Goal: Transaction & Acquisition: Purchase product/service

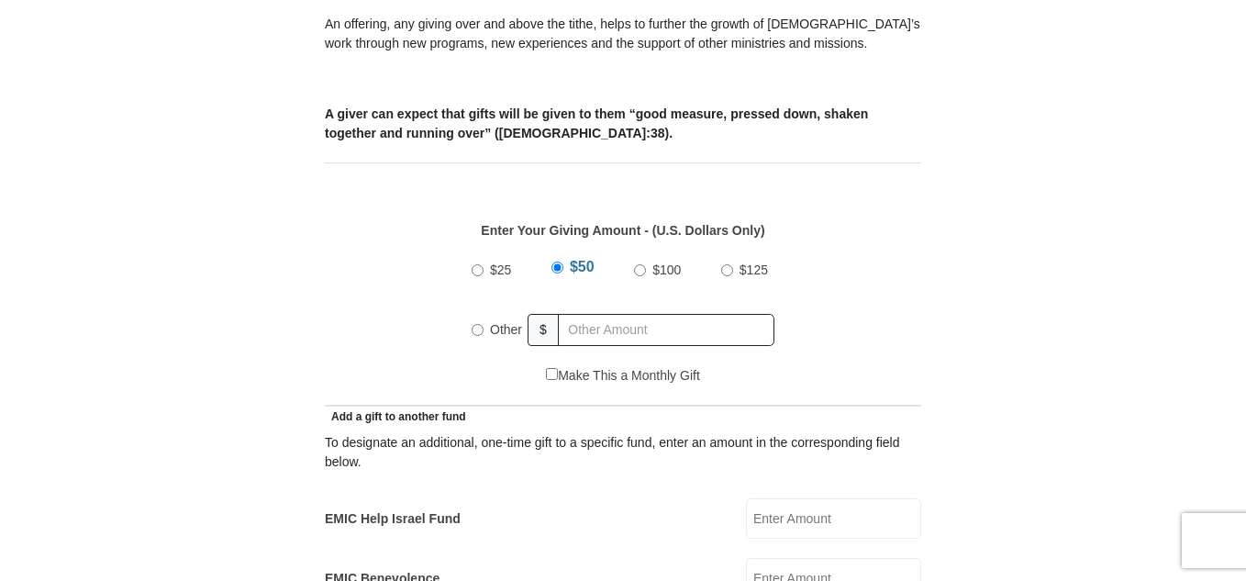
click at [476, 324] on input "Other" at bounding box center [478, 330] width 12 height 12
radio input "true"
click at [574, 314] on input "text" at bounding box center [669, 330] width 210 height 32
type input "180.00"
click at [745, 366] on div "Make This a Monthly Gift" at bounding box center [623, 385] width 577 height 39
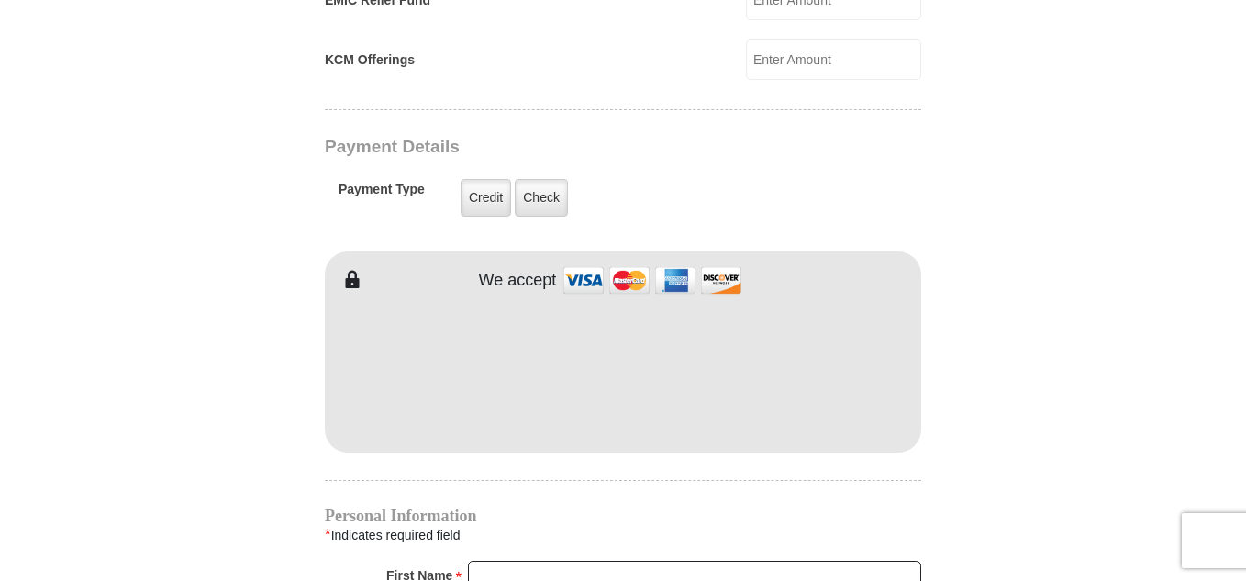
scroll to position [1431, 0]
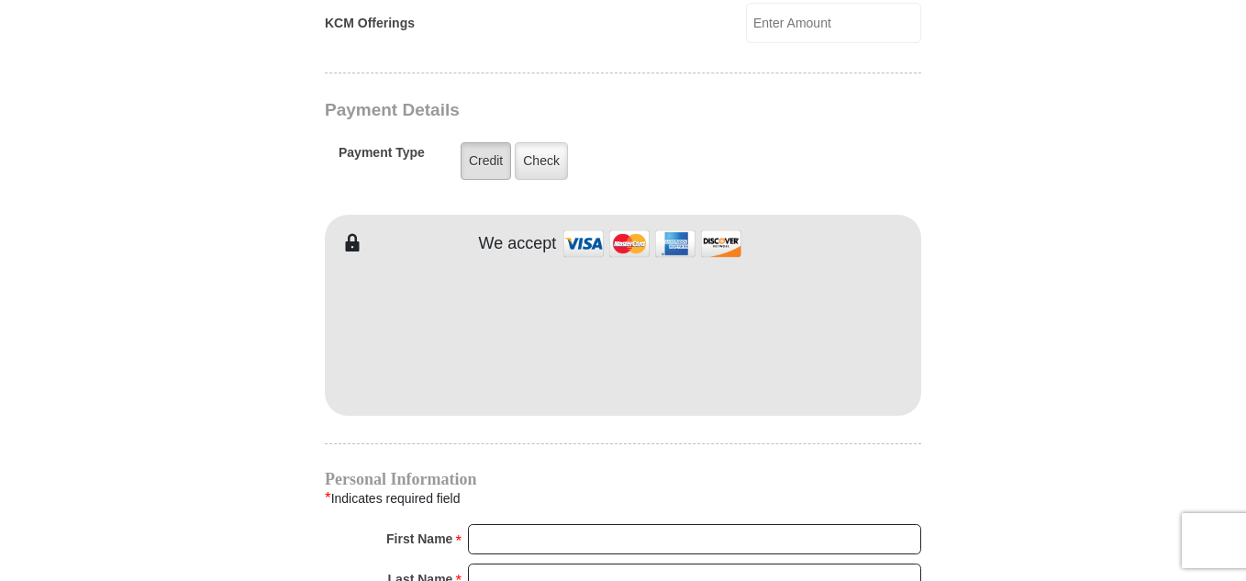
click at [480, 145] on label "Credit" at bounding box center [486, 161] width 50 height 38
click at [0, 0] on input "Credit" at bounding box center [0, 0] width 0 height 0
type input "LD"
type input "SNOW"
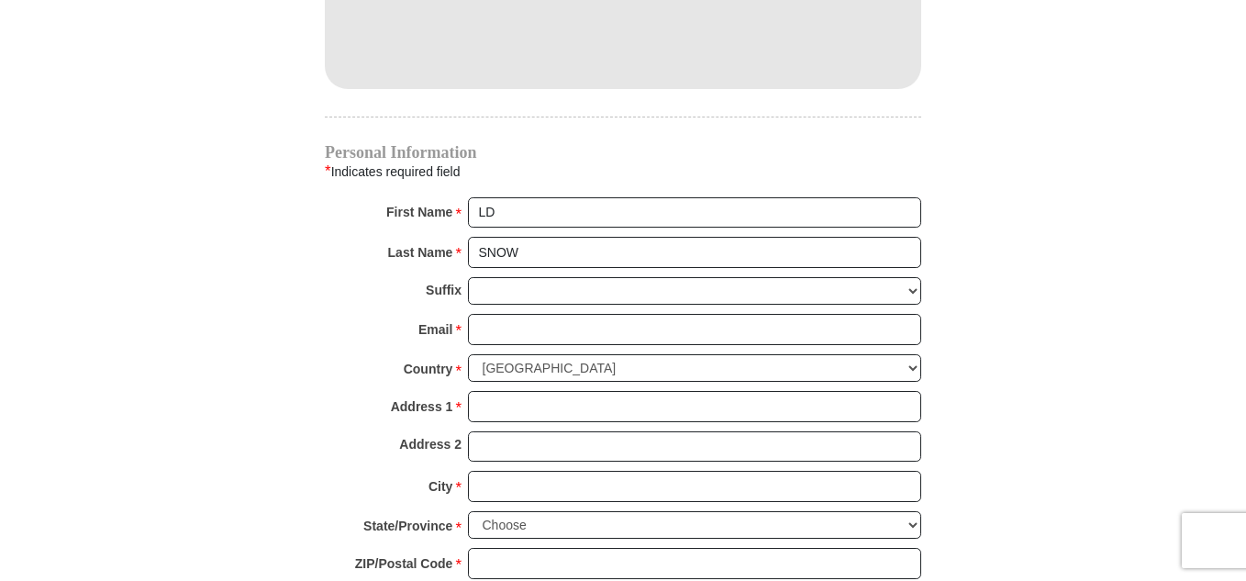
scroll to position [1762, 0]
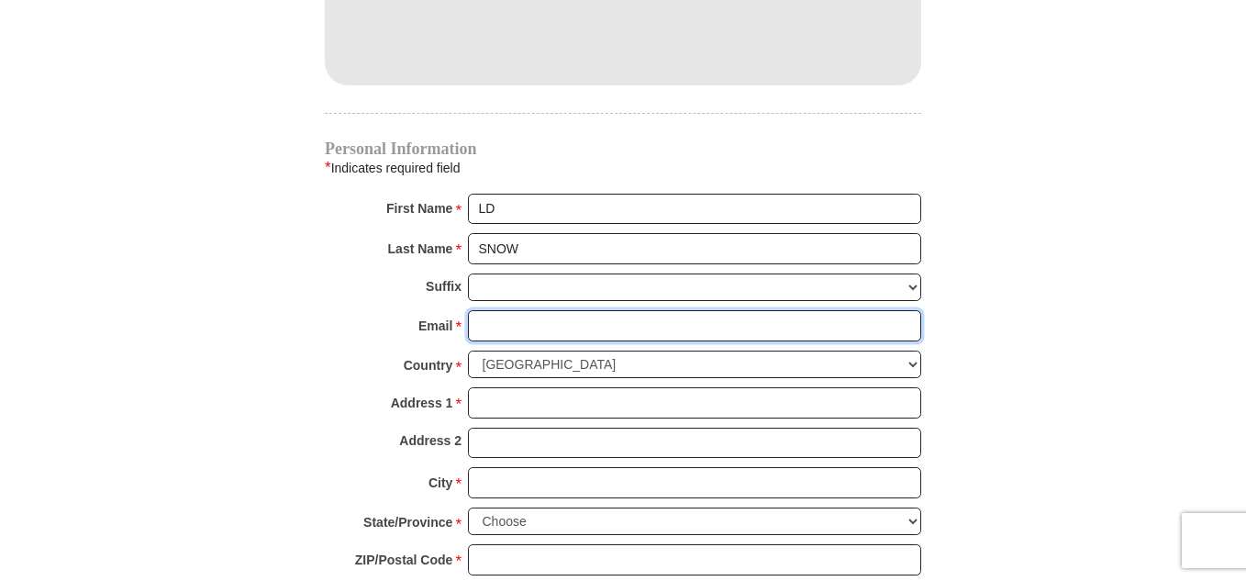
click at [473, 310] on input "Email *" at bounding box center [694, 325] width 453 height 31
type input "ldsnow7@gmail.com"
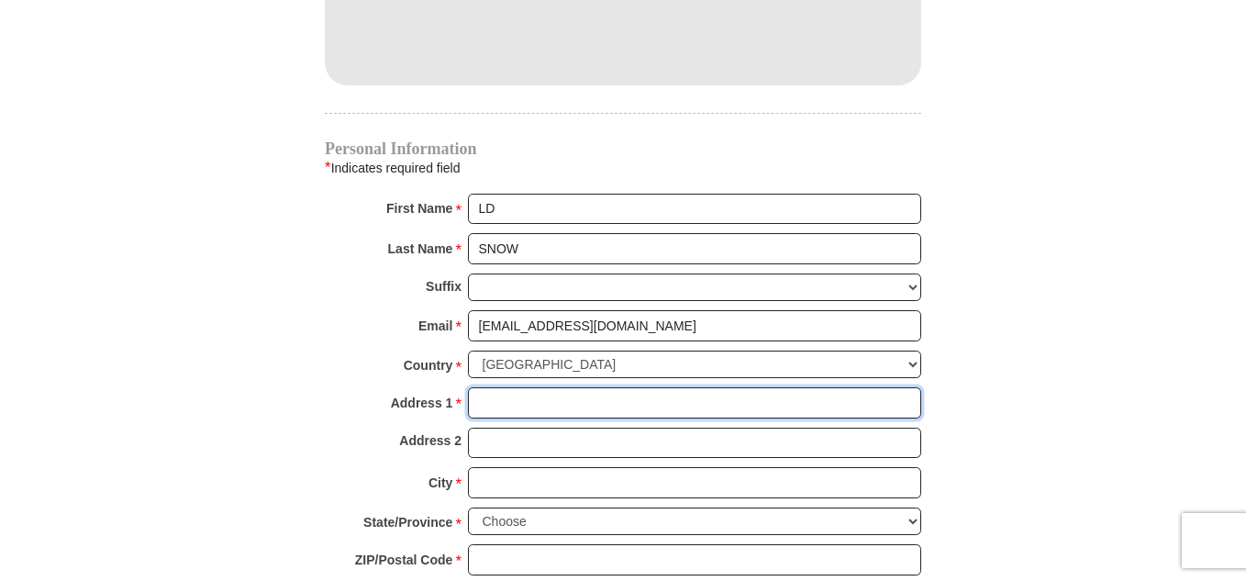
type input "252 South 9th St./ c/o JODY SAGE"
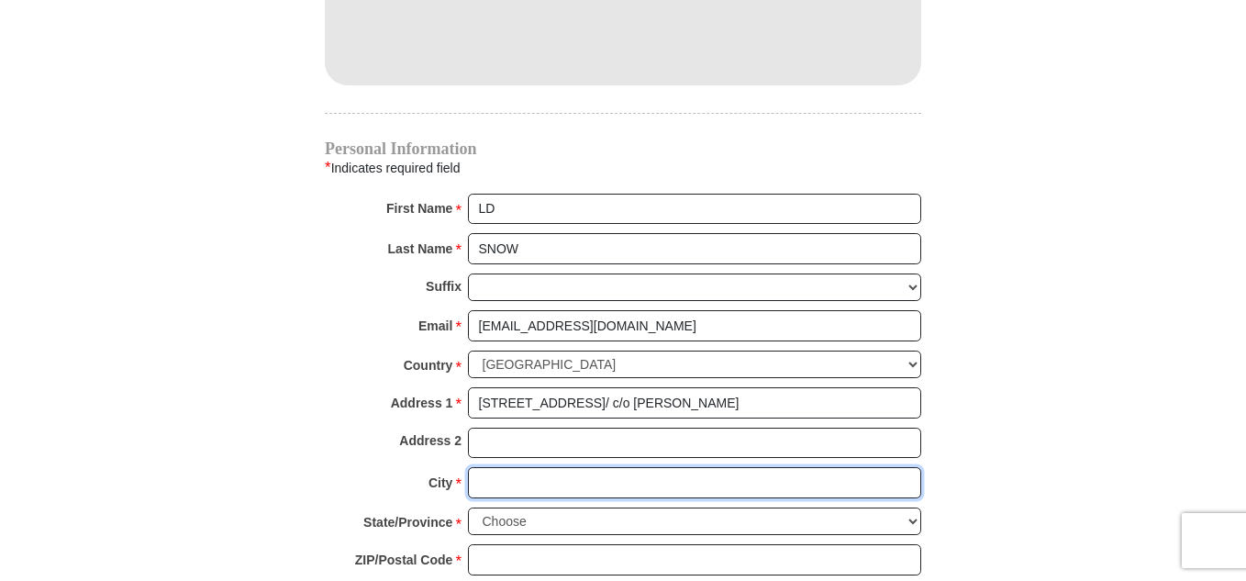
type input "ARANSAS PASS"
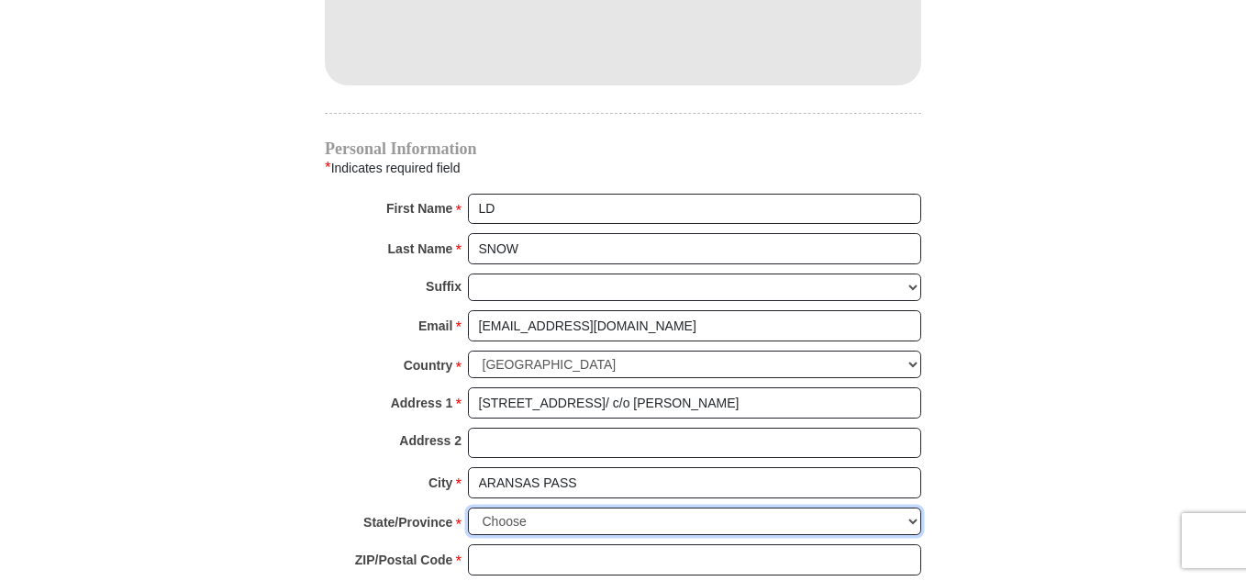
select select "TX"
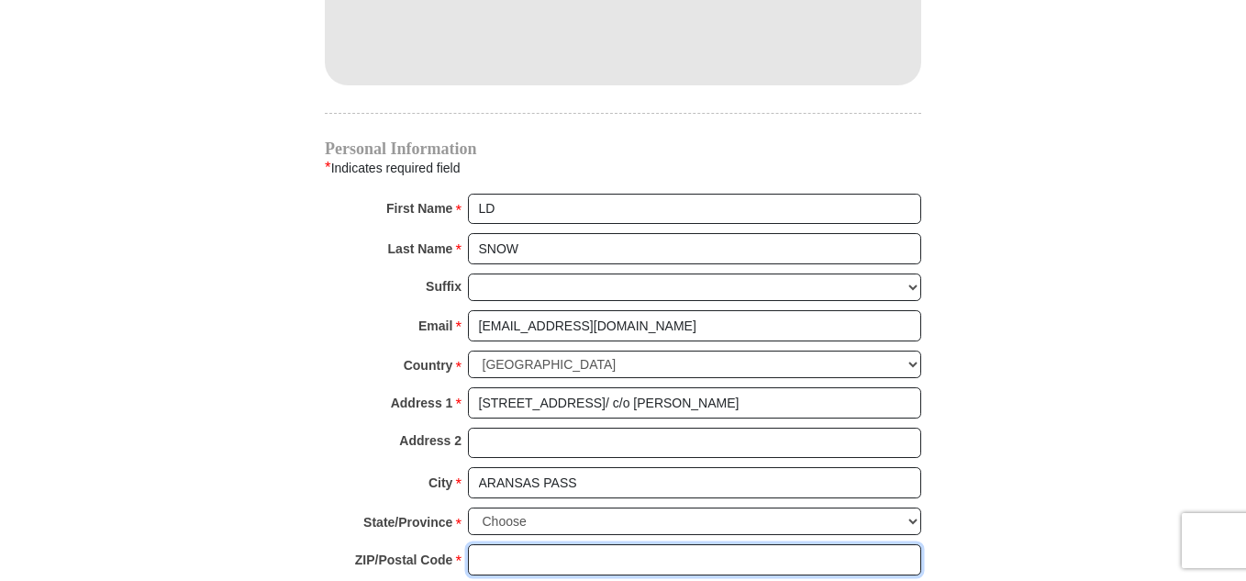
type input "78336"
type input "7204120102"
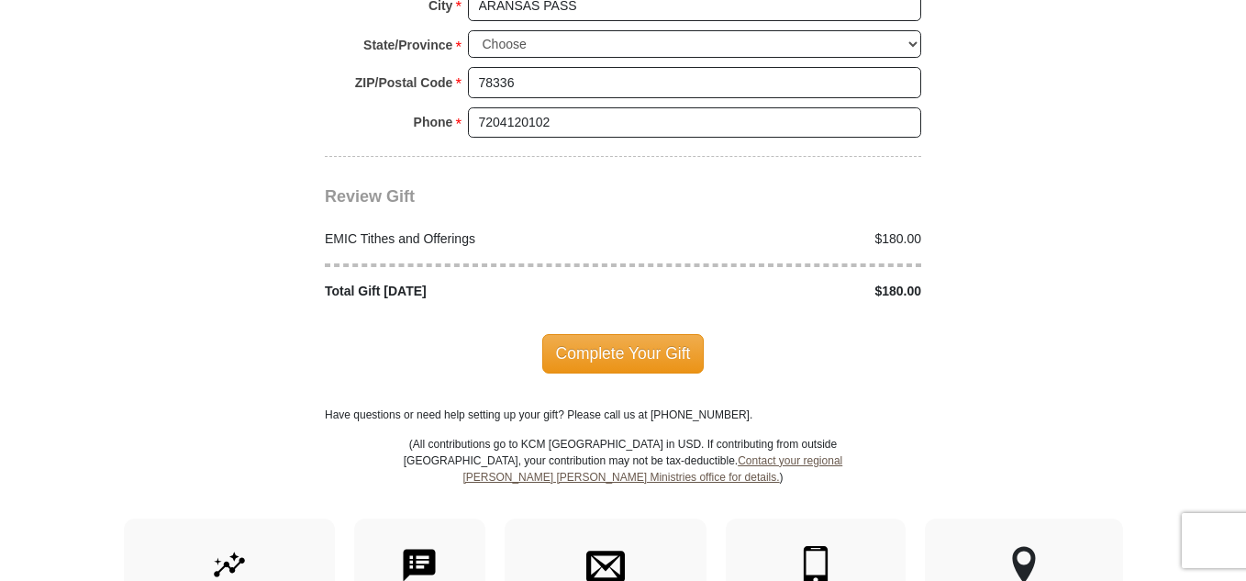
scroll to position [2276, 0]
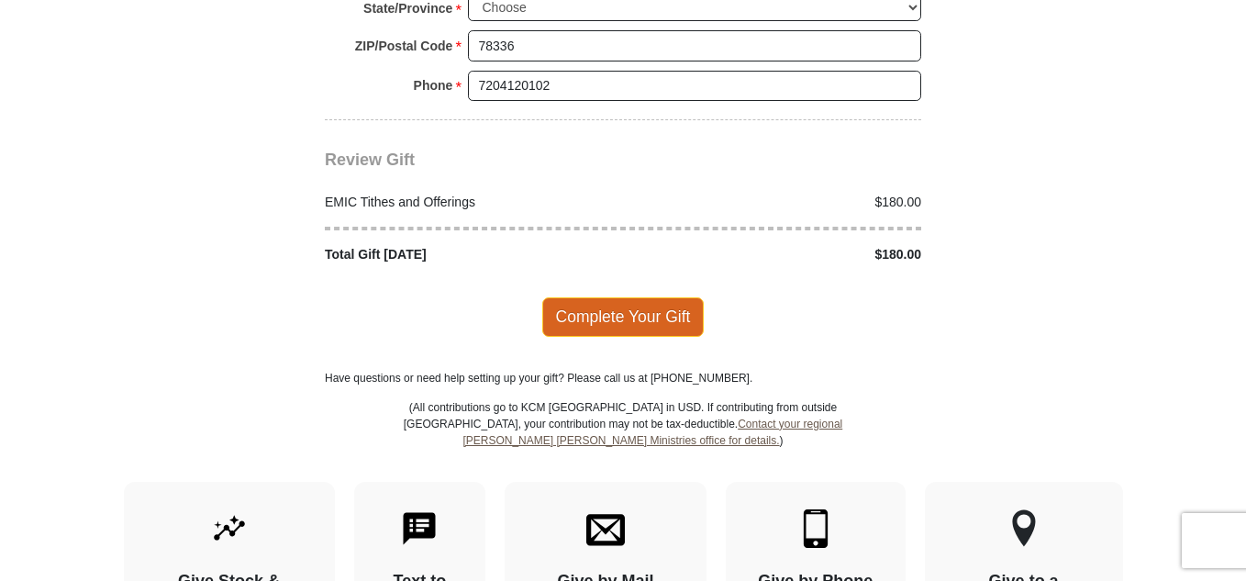
click at [627, 297] on span "Complete Your Gift" at bounding box center [623, 316] width 162 height 39
